Goal: Check status: Check status

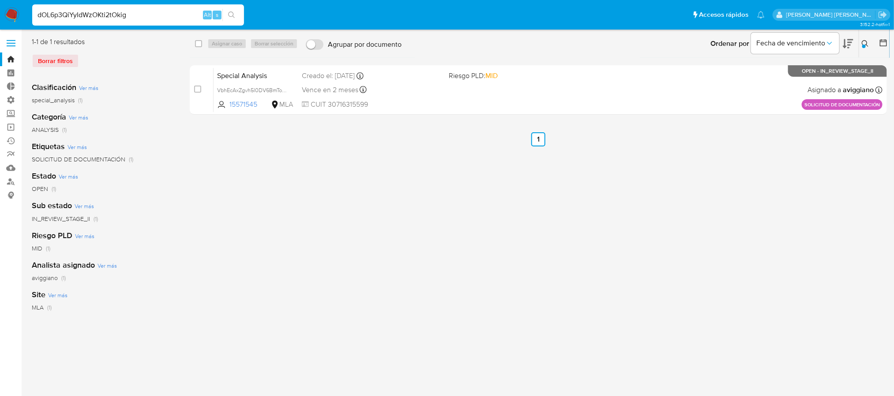
type input "dOL6p3QiYyIdWzOKti2tOkig"
click at [226, 13] on button "search-icon" at bounding box center [231, 15] width 18 height 12
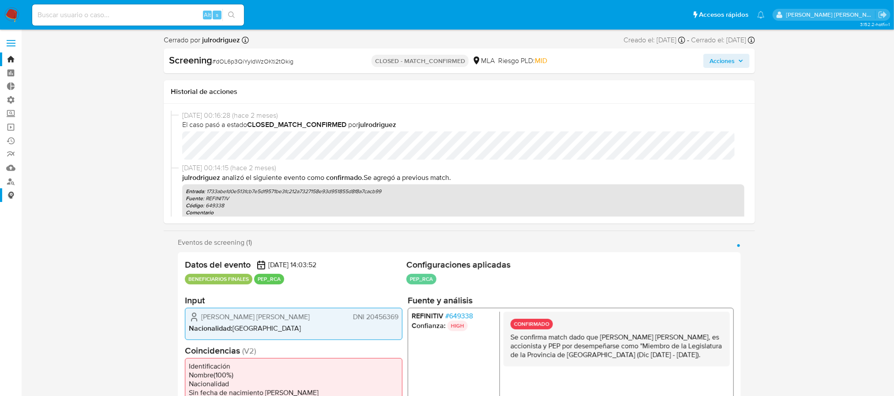
select select "10"
click at [8, 11] on img at bounding box center [11, 15] width 15 height 15
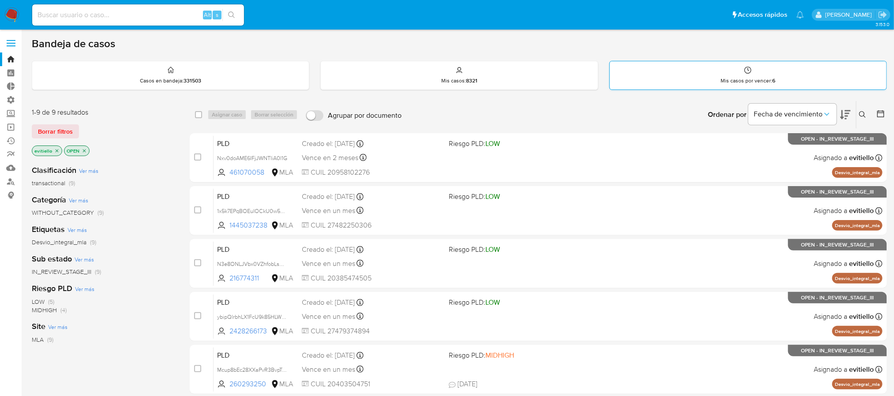
click at [723, 69] on div "Mis casos por vencer : 6" at bounding box center [748, 75] width 277 height 28
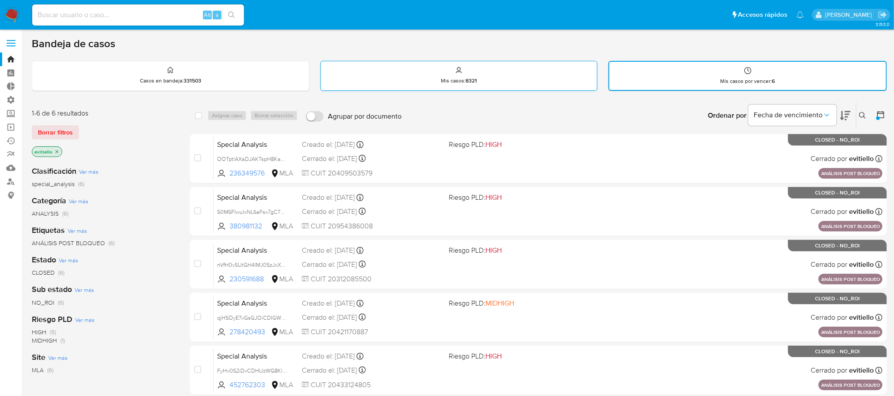
drag, startPoint x: 539, startPoint y: 70, endPoint x: 513, endPoint y: 73, distance: 26.2
click at [539, 70] on div "Mis casos : 8321" at bounding box center [459, 75] width 277 height 28
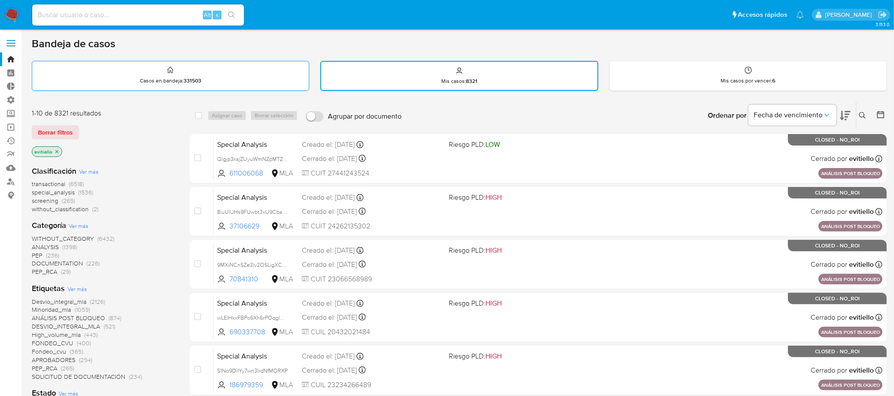
click at [244, 77] on div "Casos en bandeja : 331503" at bounding box center [170, 75] width 277 height 28
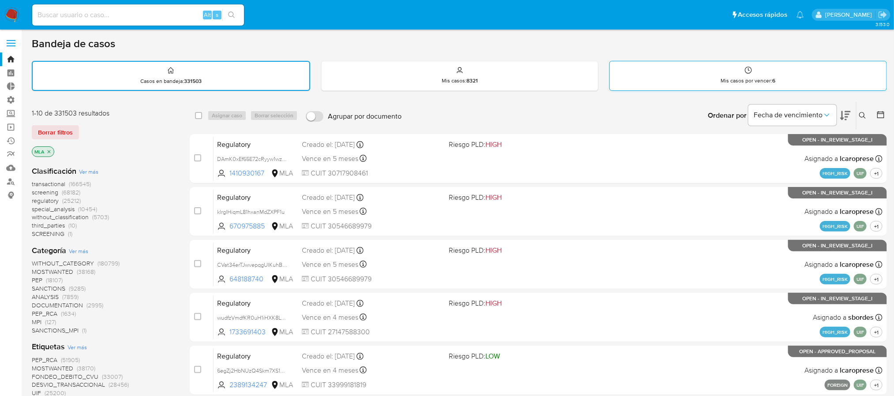
click at [742, 74] on div "Mis casos por vencer : 6" at bounding box center [748, 75] width 277 height 28
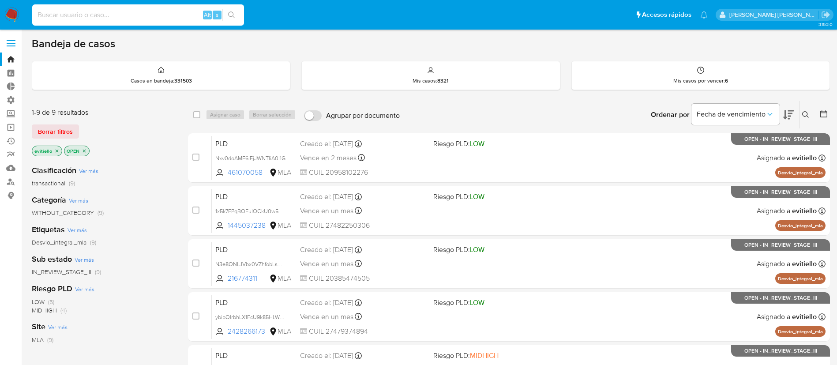
click at [144, 16] on input at bounding box center [138, 14] width 212 height 11
paste input "QQtOF3qewQ3mLHg7pr6WfGe2"
type input "QQtOF3qewQ3mLHg7pr6WfGe2"
click at [233, 16] on icon "search-icon" at bounding box center [231, 14] width 7 height 7
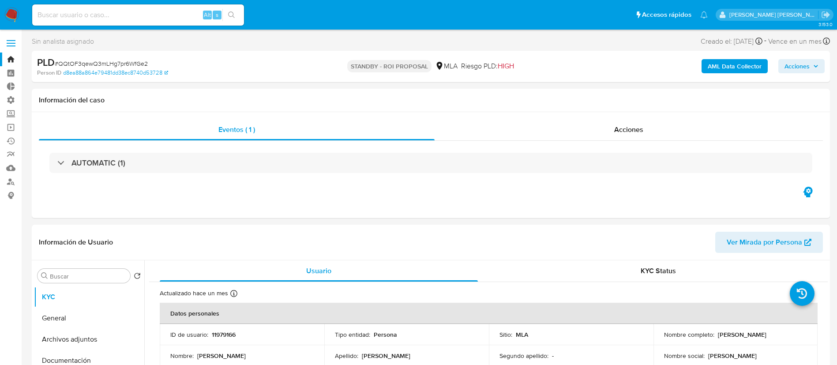
select select "10"
click at [184, 17] on input at bounding box center [138, 14] width 212 height 11
paste input "VlUkxBtinQannOTT8c4UiOym"
type input "VlUkxBtinQannOTT8c4UiOym"
click at [235, 13] on icon "search-icon" at bounding box center [231, 14] width 7 height 7
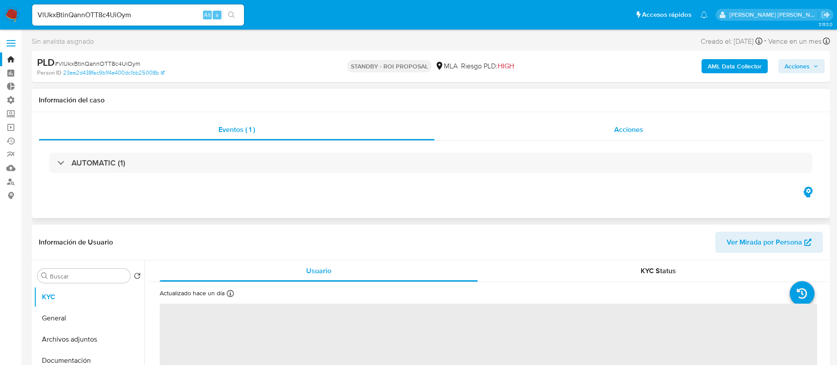
click at [595, 124] on div "Acciones" at bounding box center [629, 129] width 388 height 21
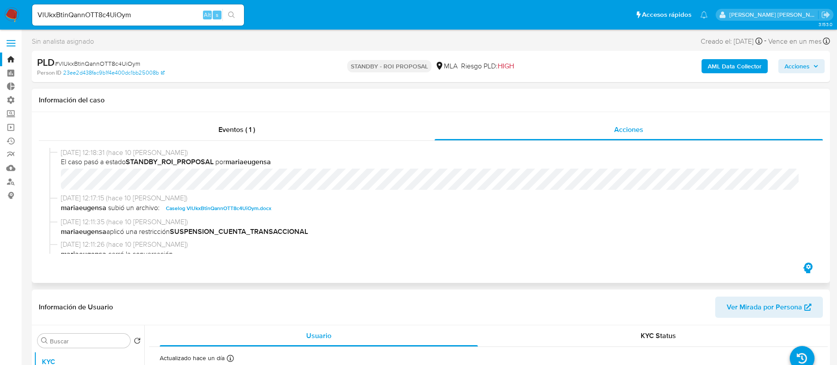
click at [250, 207] on span "Caselog VlUkxBtinQannOTT8c4UiOym.docx" at bounding box center [218, 208] width 105 height 11
select select "10"
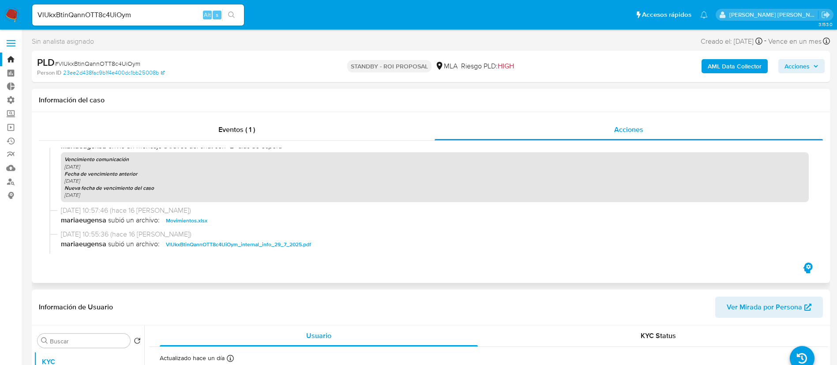
scroll to position [463, 0]
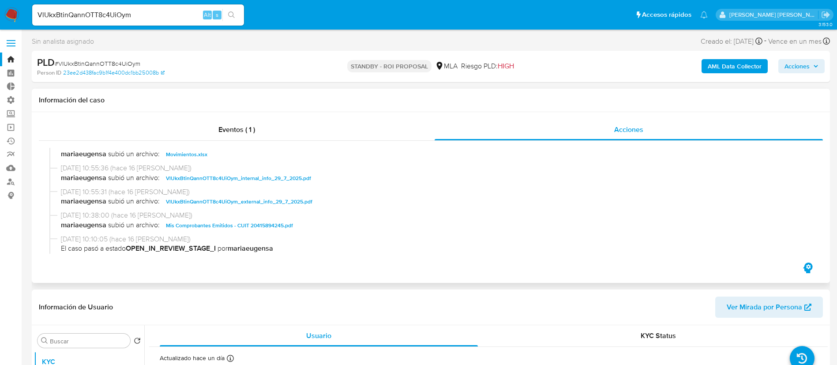
click at [183, 154] on span "Movimientos.xlsx" at bounding box center [186, 154] width 41 height 11
click at [267, 222] on span "Mis Comprobantes Emitidos - CUIT 20415894245.pdf" at bounding box center [229, 225] width 127 height 11
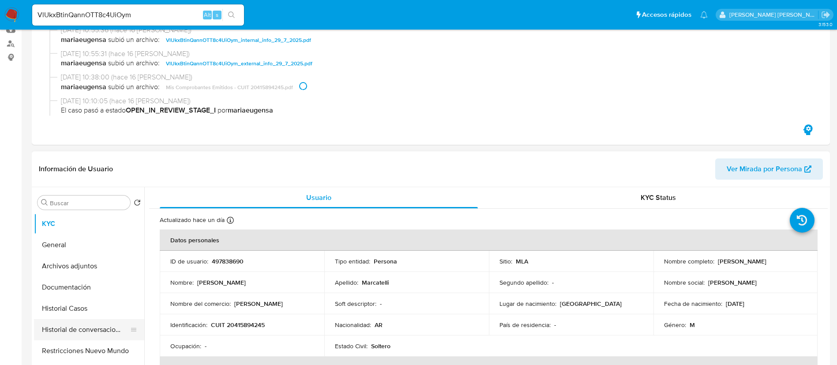
scroll to position [199, 0]
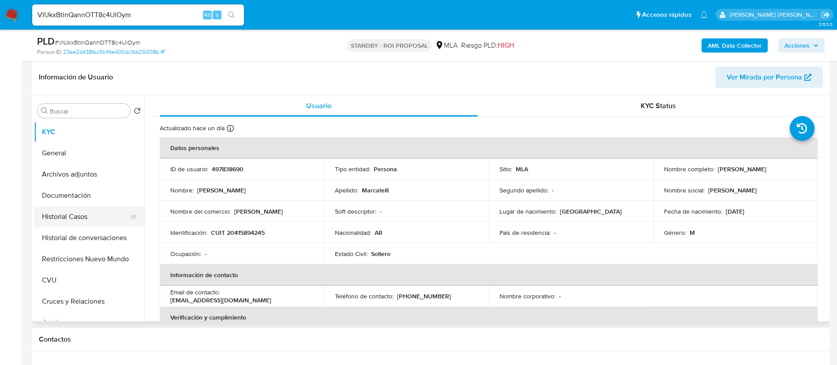
click at [90, 222] on button "Historial Casos" at bounding box center [85, 216] width 103 height 21
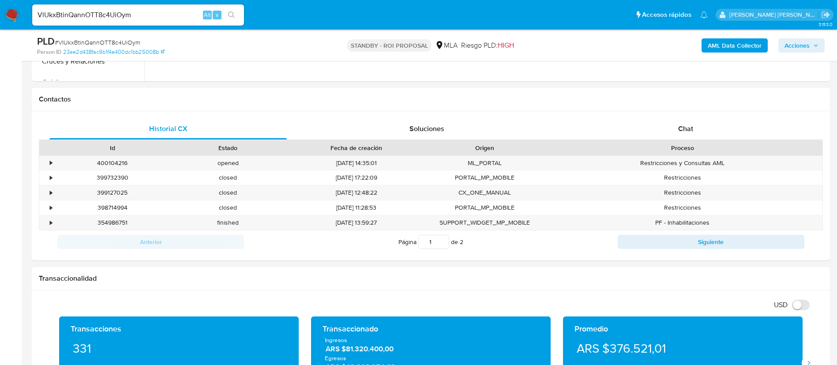
scroll to position [463, 0]
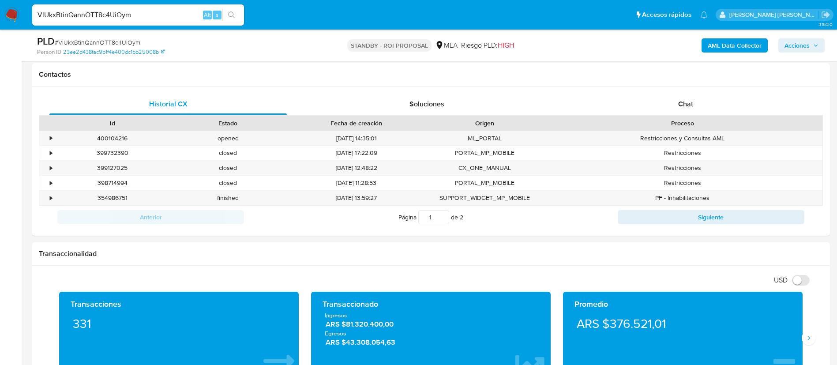
click at [163, 9] on input "VlUkxBtinQannOTT8c4UiOym" at bounding box center [138, 14] width 212 height 11
paste input "7S3uJYJbT3anxyGsJJ0rxiCB"
type input "7S3uJYJbT3anxyGsJJ0rxiCB"
click at [232, 18] on icon "search-icon" at bounding box center [231, 14] width 7 height 7
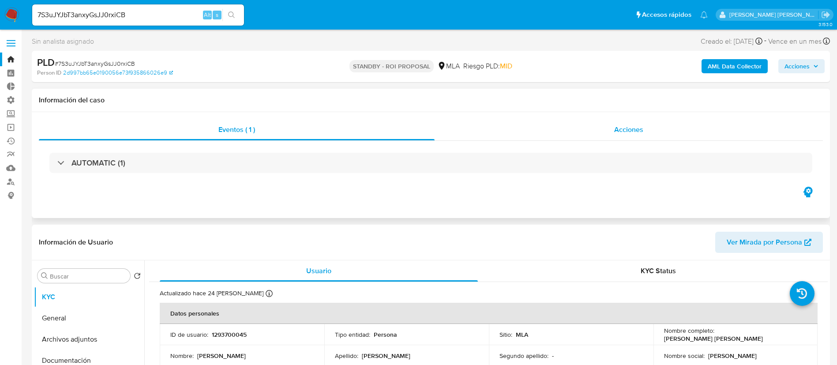
click at [654, 124] on div "Acciones" at bounding box center [629, 129] width 388 height 21
select select "10"
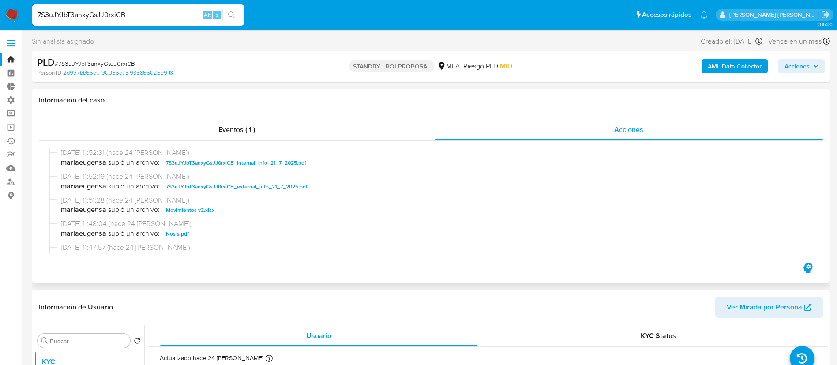
scroll to position [66, 0]
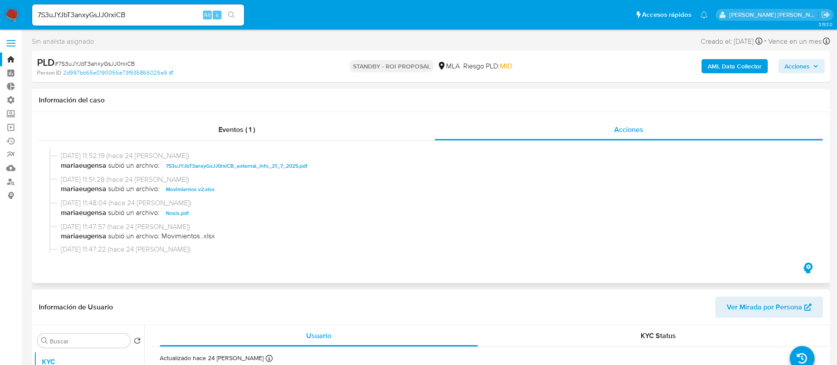
click at [195, 184] on span "Movimientos v2.xlsx" at bounding box center [190, 189] width 49 height 11
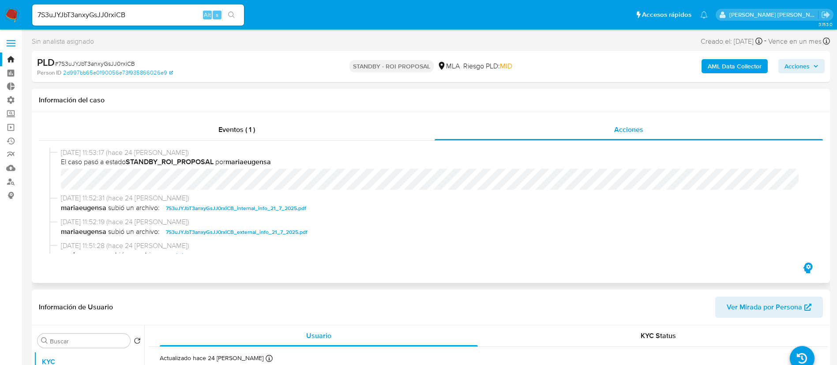
scroll to position [132, 0]
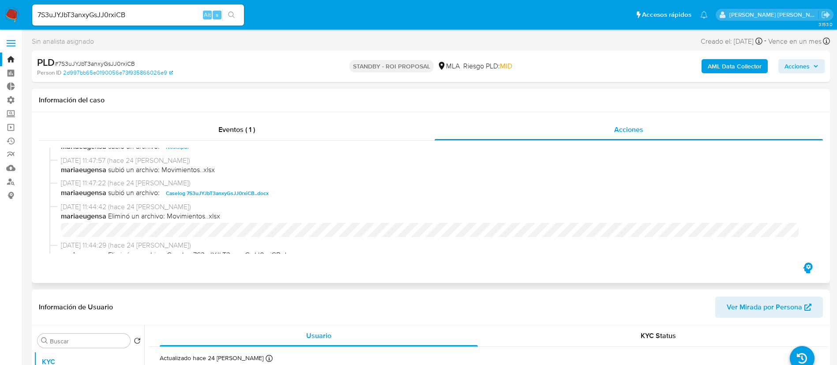
click at [233, 189] on span "Caselog 7S3uJYJbT3anxyGsJJ0rxiCB..docx" at bounding box center [217, 193] width 103 height 11
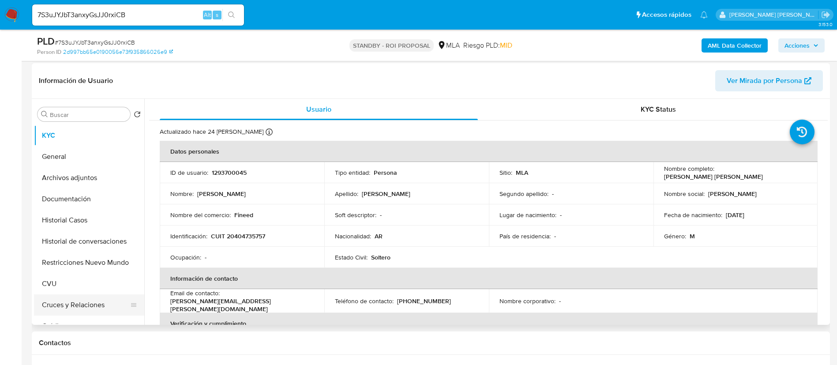
scroll to position [265, 0]
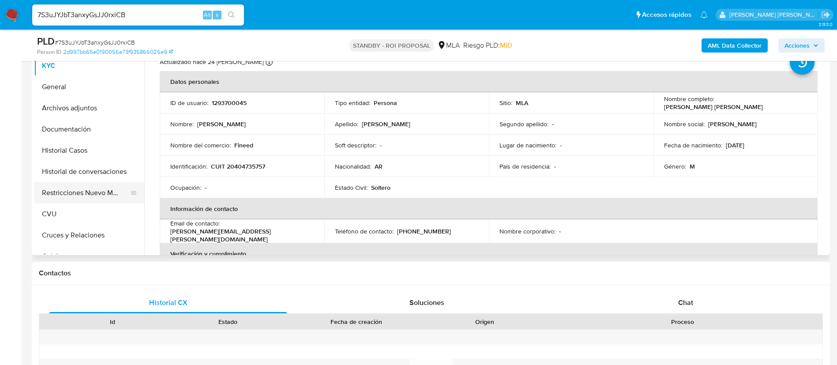
drag, startPoint x: 97, startPoint y: 152, endPoint x: 47, endPoint y: 201, distance: 69.6
click at [97, 151] on button "Historial Casos" at bounding box center [89, 150] width 110 height 21
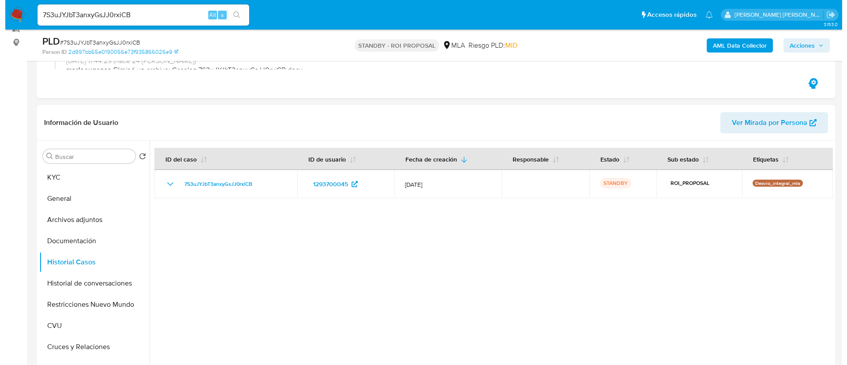
scroll to position [132, 0]
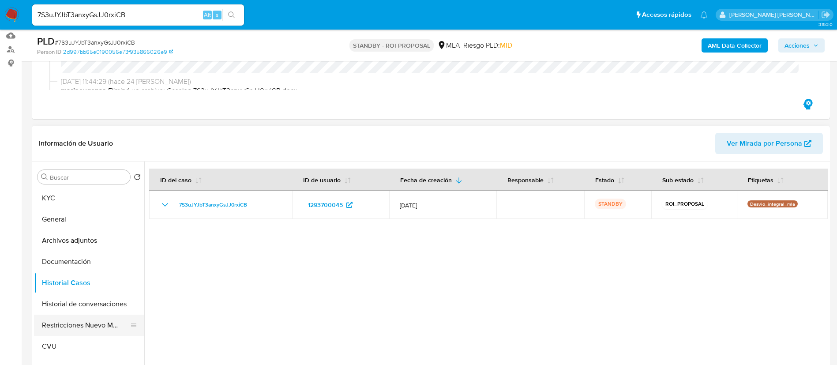
click at [82, 329] on button "Restricciones Nuevo Mundo" at bounding box center [85, 325] width 103 height 21
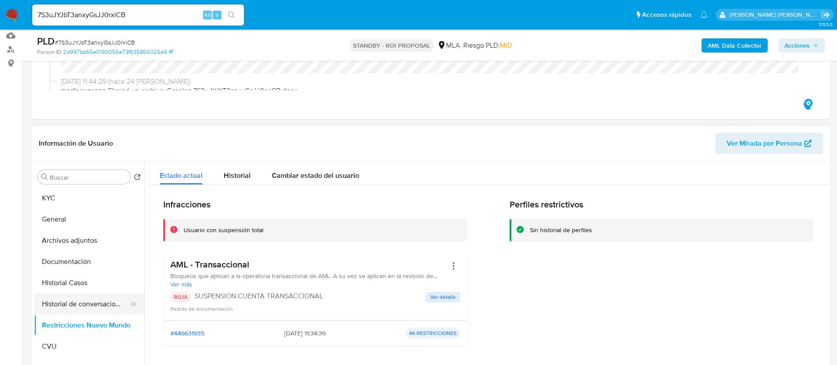
click at [85, 307] on button "Historial de conversaciones" at bounding box center [85, 303] width 103 height 21
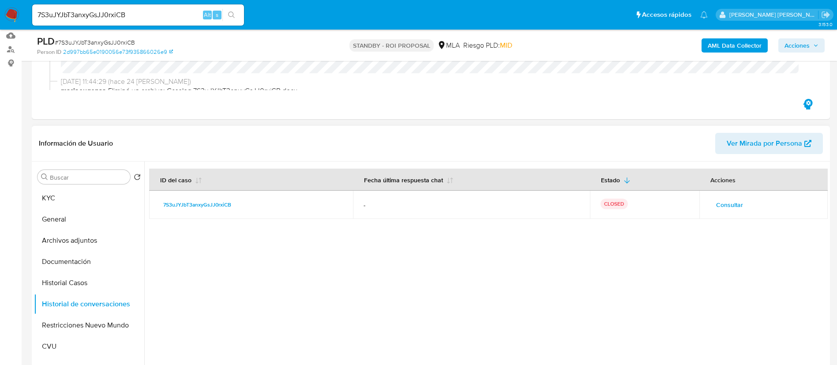
click at [749, 191] on table "ID del caso Fecha última respuesta chat Estado Acciones 7S3uJYJbT3anxyGsJJ0rxiC…" at bounding box center [488, 194] width 679 height 50
click at [738, 205] on span "Consultar" at bounding box center [729, 205] width 27 height 12
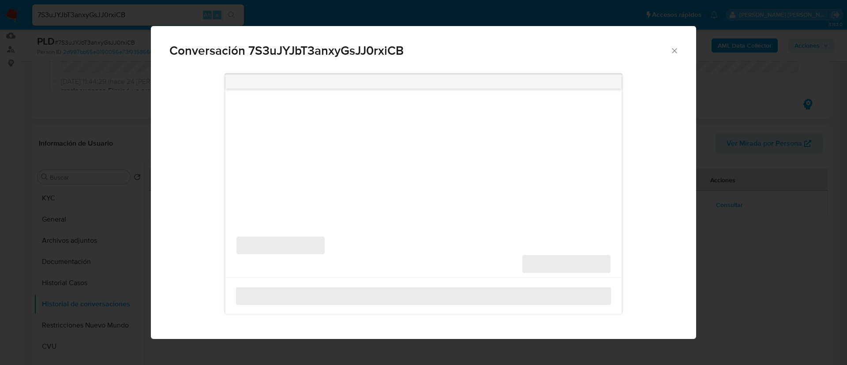
click at [674, 49] on icon "Cerrar" at bounding box center [674, 50] width 9 height 9
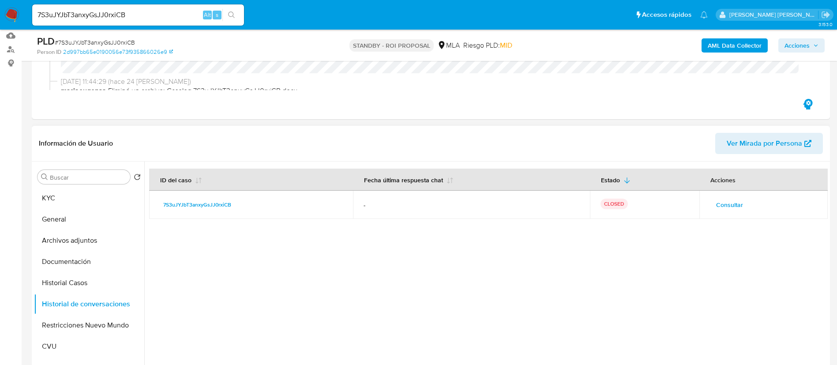
click at [710, 200] on button "Consultar" at bounding box center [729, 205] width 39 height 14
